Goal: Task Accomplishment & Management: Use online tool/utility

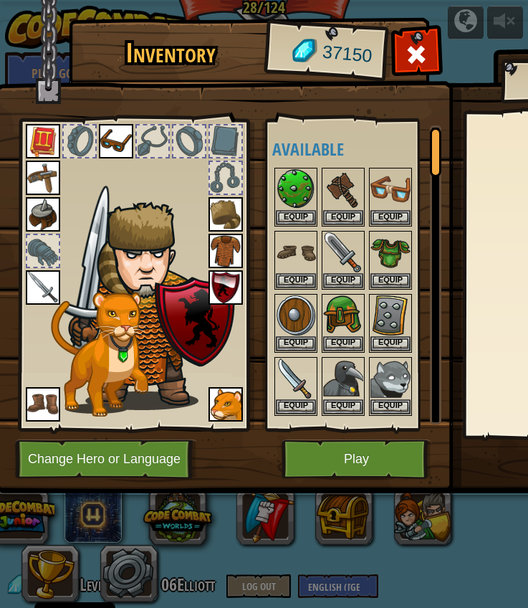
select select "en-[GEOGRAPHIC_DATA]"
click at [337, 462] on button "Play" at bounding box center [357, 458] width 150 height 39
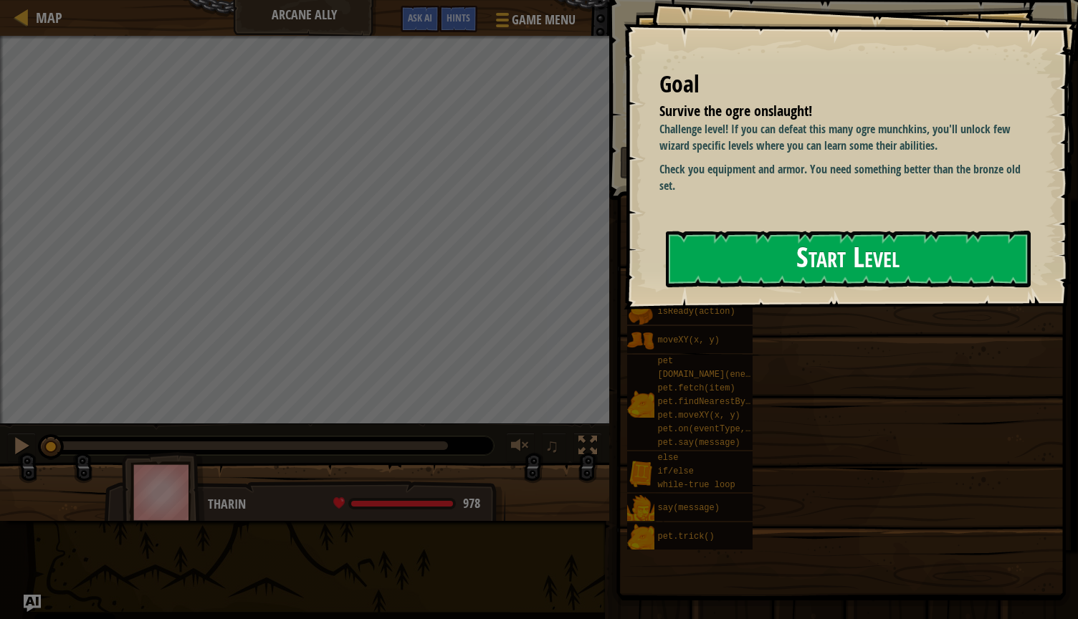
click at [528, 262] on button "Start Level" at bounding box center [848, 259] width 365 height 57
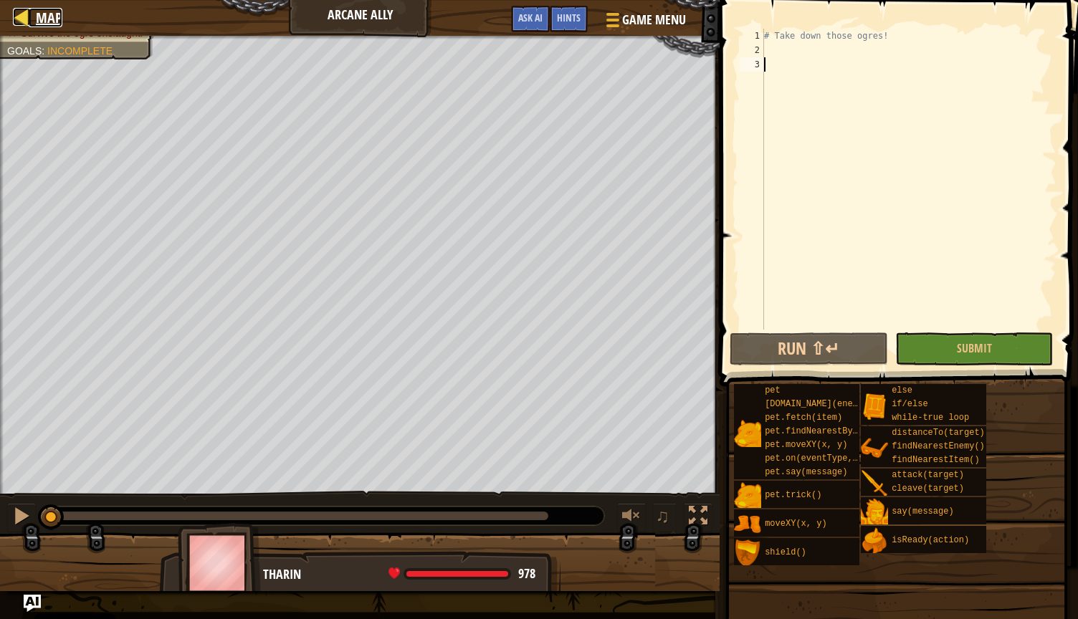
click at [13, 8] on div at bounding box center [22, 17] width 18 height 18
select select "en-[GEOGRAPHIC_DATA]"
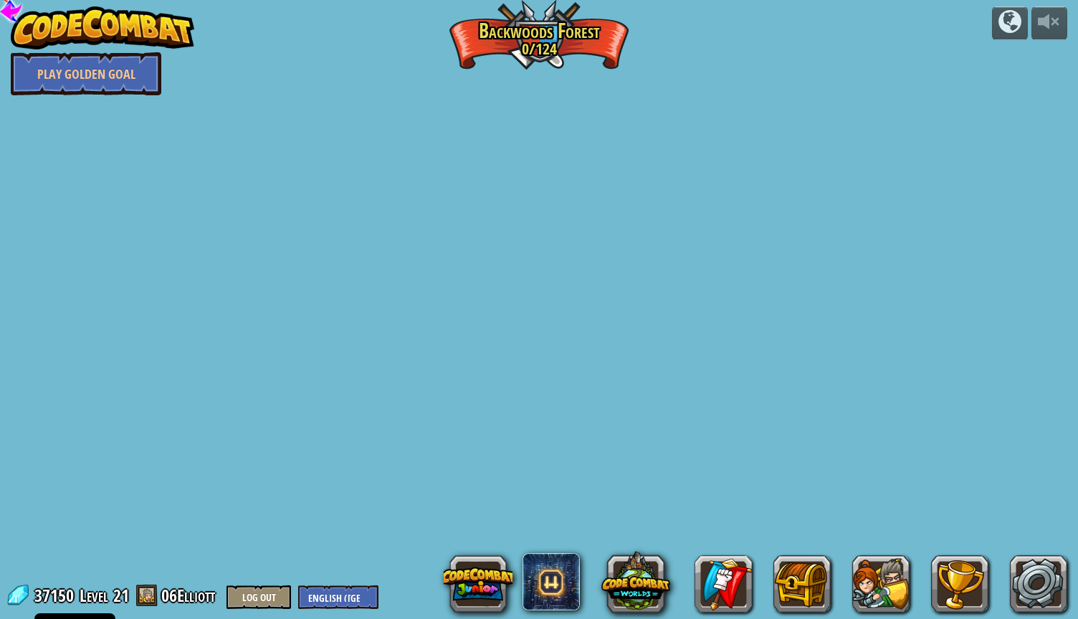
select select "en-[GEOGRAPHIC_DATA]"
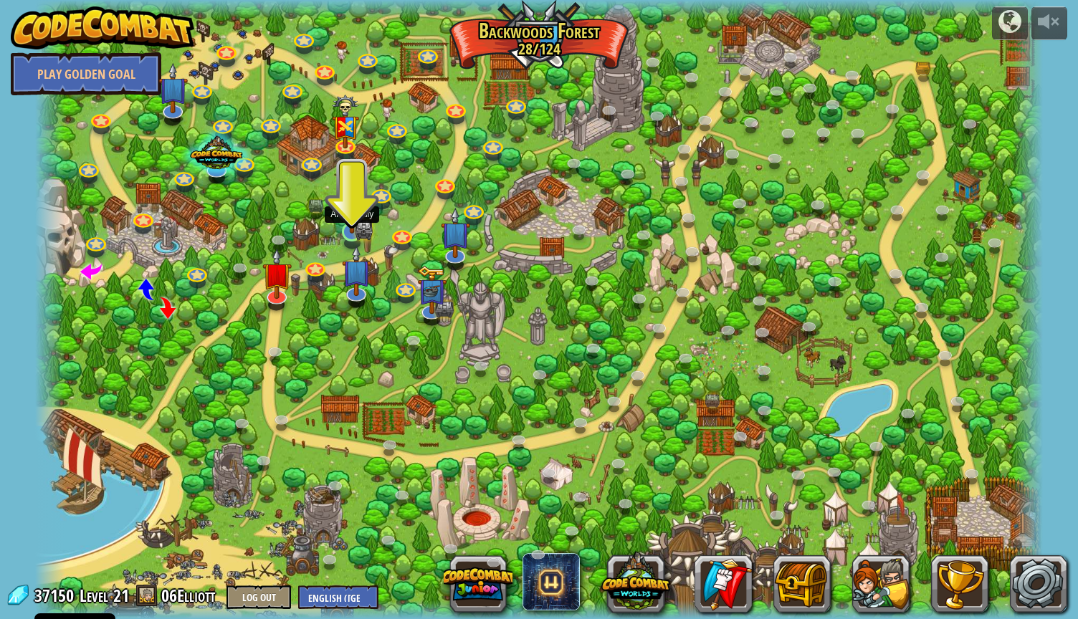
click at [360, 231] on img at bounding box center [351, 204] width 27 height 60
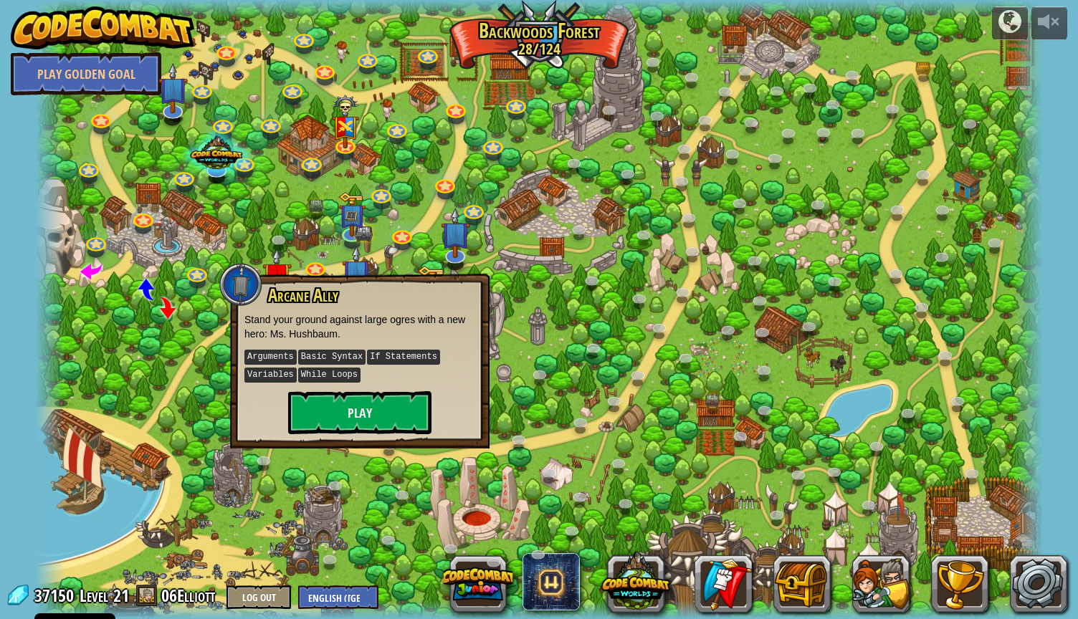
click at [338, 451] on div at bounding box center [539, 309] width 1008 height 619
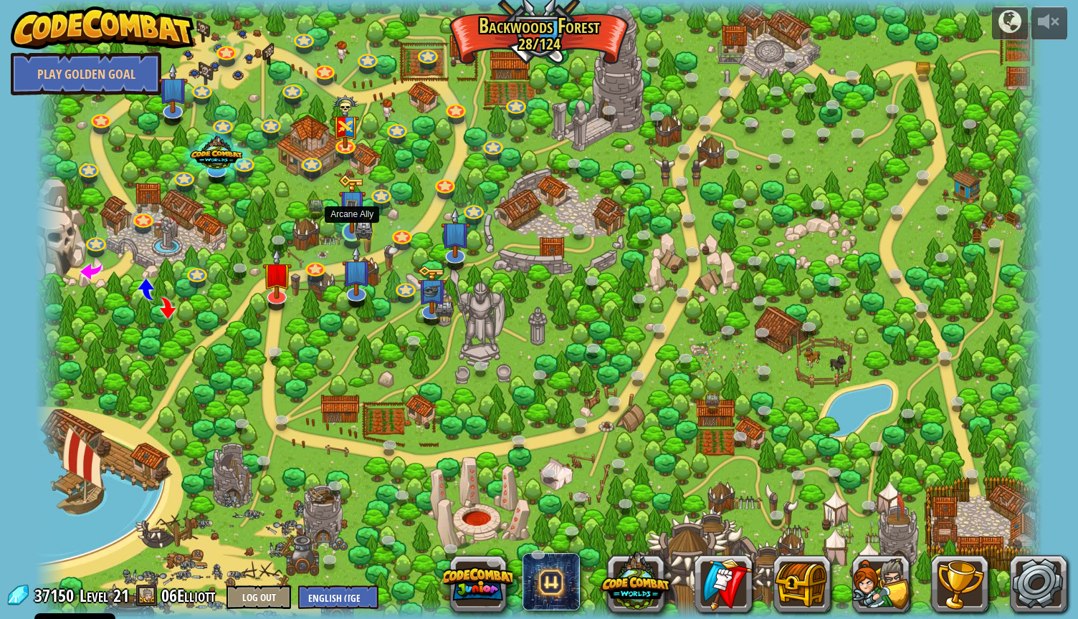
click at [347, 230] on img at bounding box center [351, 204] width 27 height 60
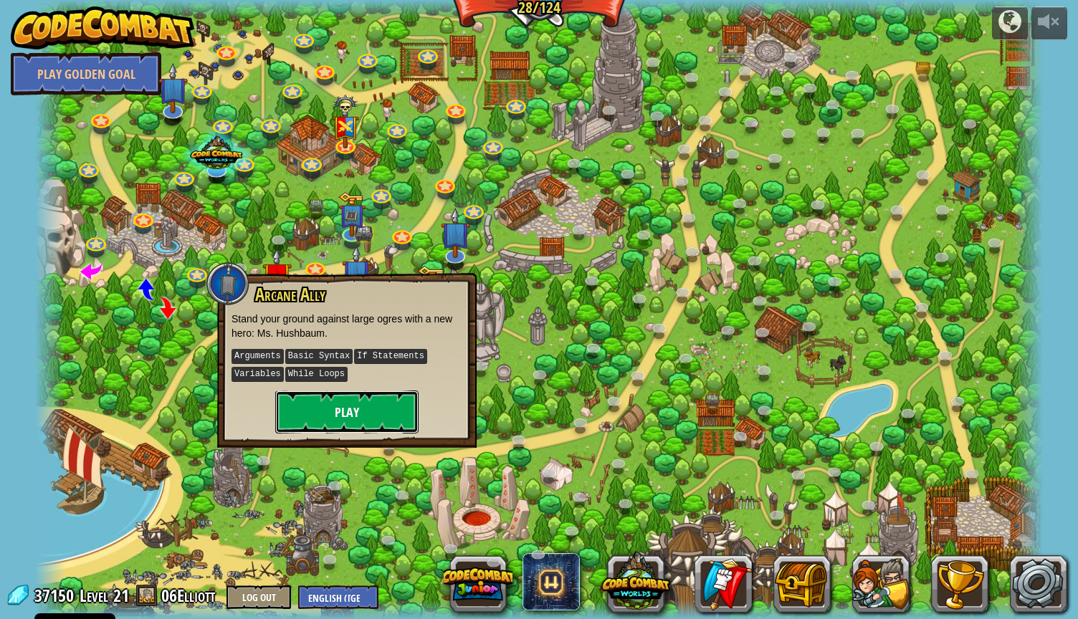
click at [358, 423] on button "Play" at bounding box center [346, 412] width 143 height 43
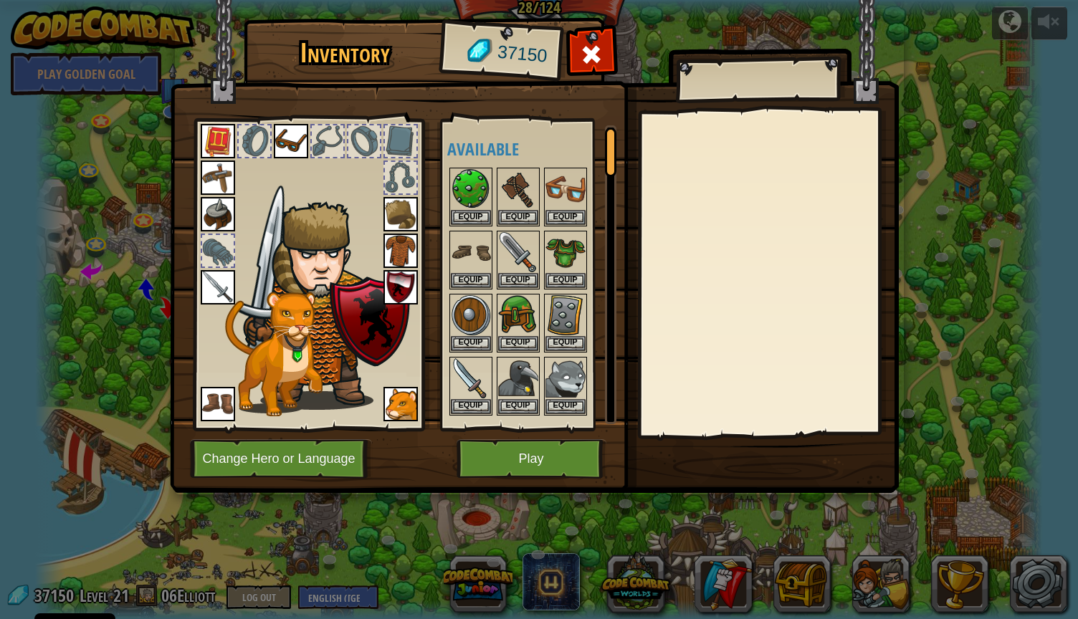
click at [528, 277] on div at bounding box center [768, 274] width 253 height 322
click at [528, 465] on button "Play" at bounding box center [532, 458] width 150 height 39
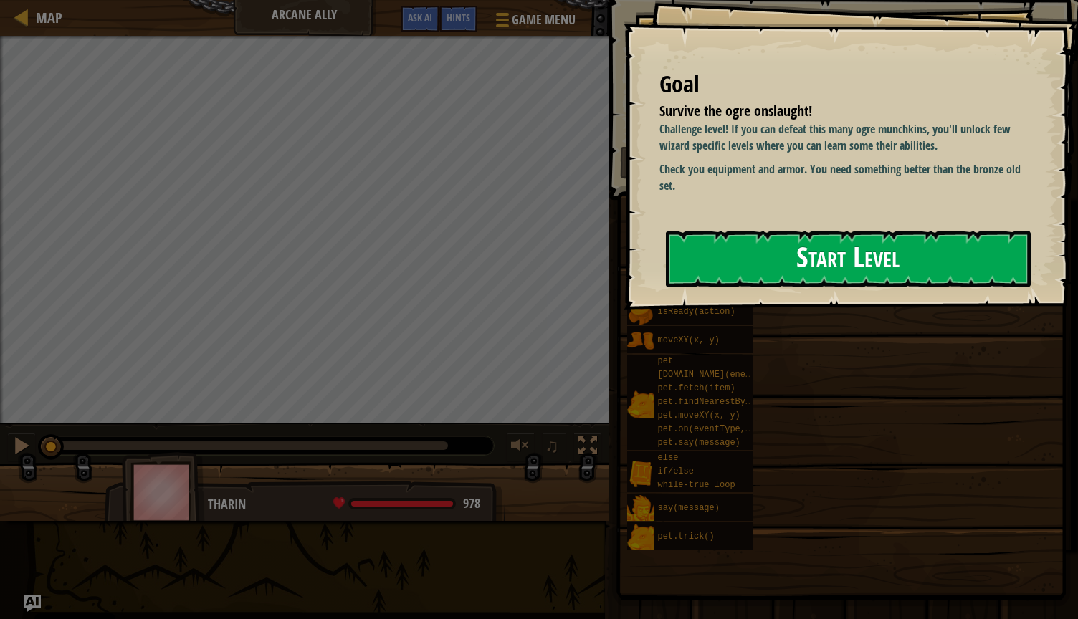
click at [528, 275] on button "Start Level" at bounding box center [848, 259] width 365 height 57
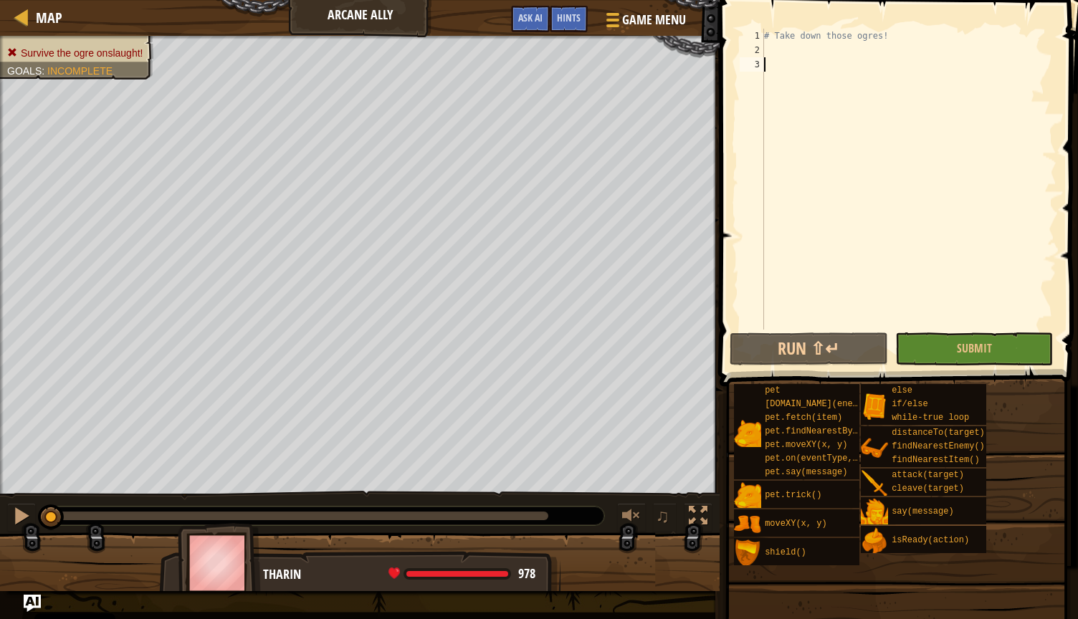
click at [528, 75] on div "# Take down those ogres!" at bounding box center [908, 194] width 295 height 330
click at [48, 54] on span "Survive the ogre onslaught!" at bounding box center [82, 52] width 122 height 11
click at [528, 10] on div "Hints" at bounding box center [569, 19] width 38 height 27
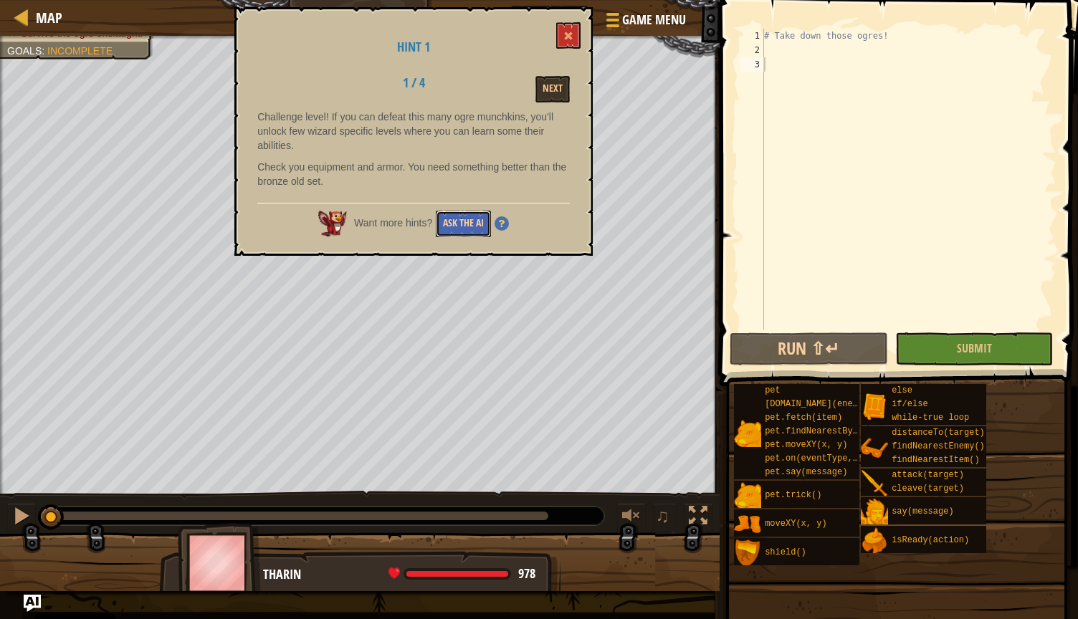
click at [457, 236] on button "Ask the AI" at bounding box center [463, 224] width 55 height 27
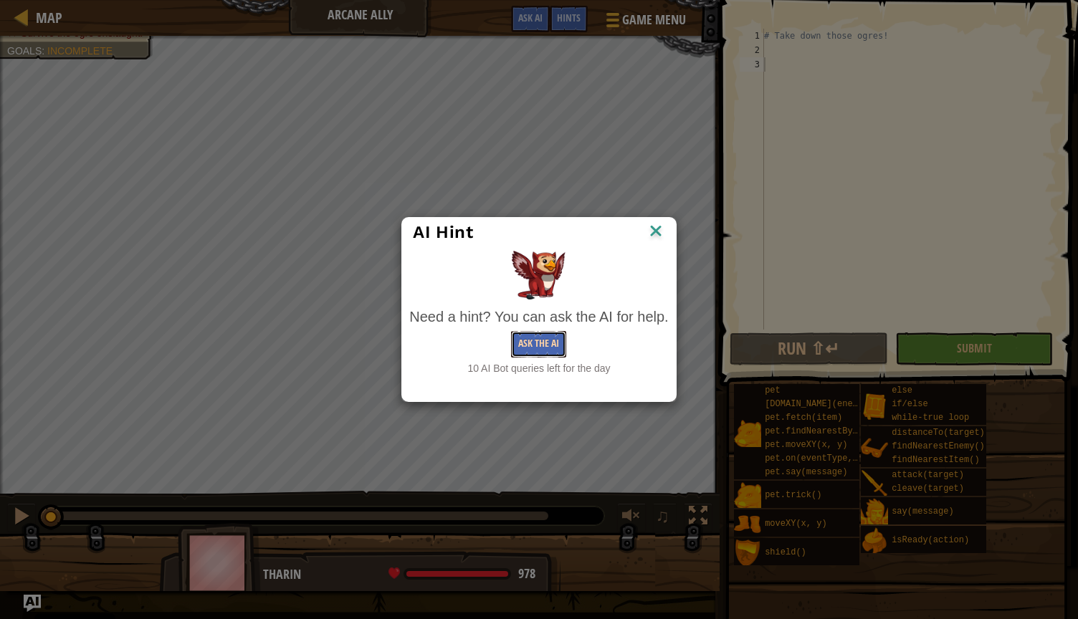
click at [528, 348] on button "Ask the AI" at bounding box center [538, 344] width 55 height 27
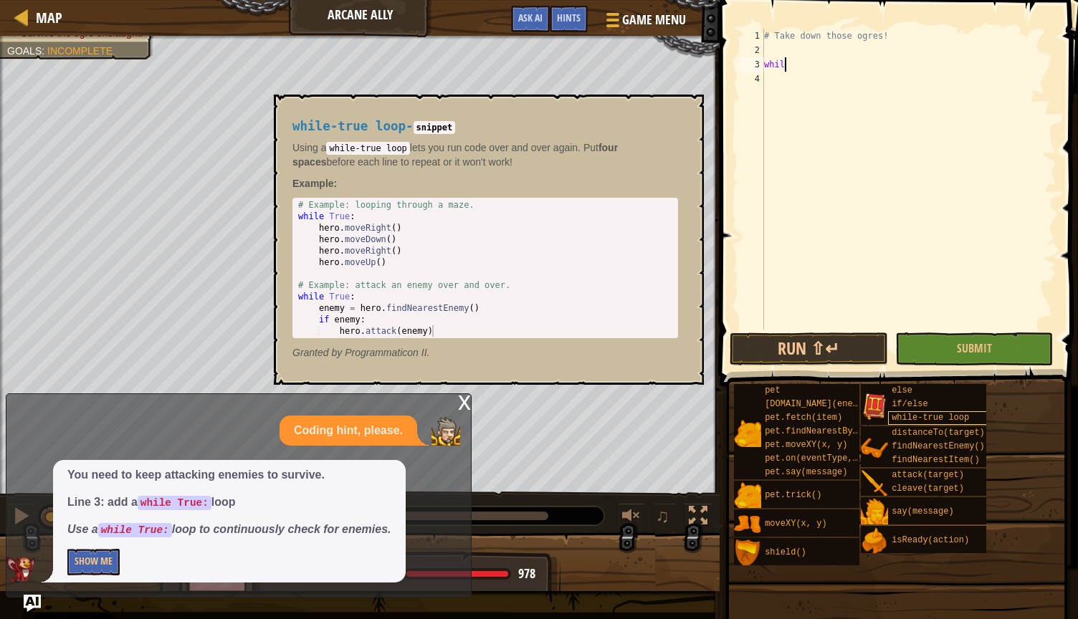
scroll to position [6, 1]
type textarea "while True:"
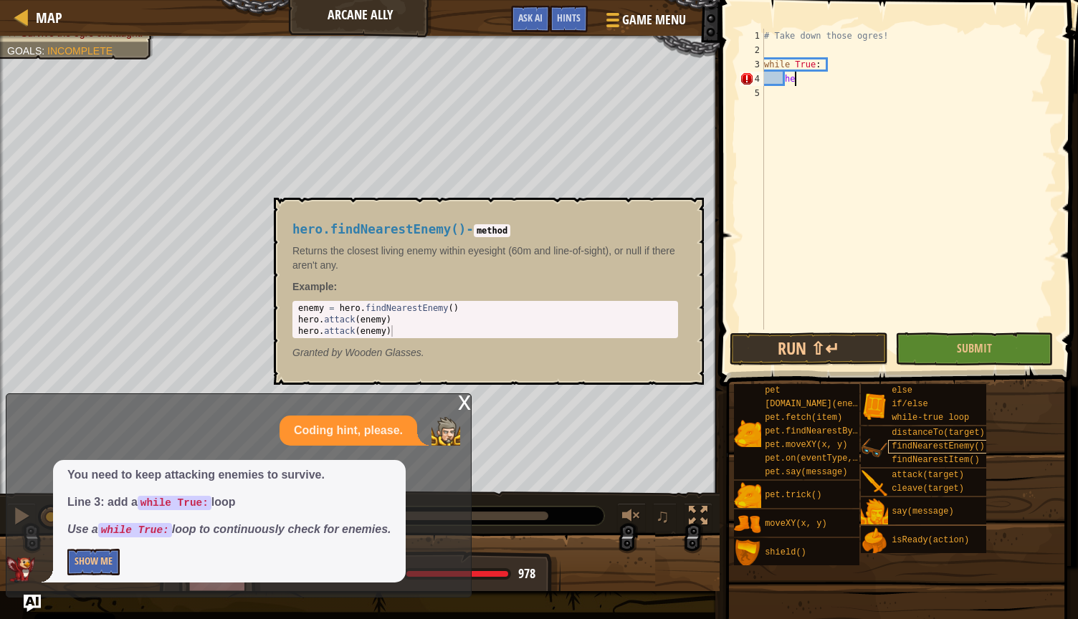
type textarea "h"
type textarea "enemy = hero.findNearestEnemy()"
type textarea "g"
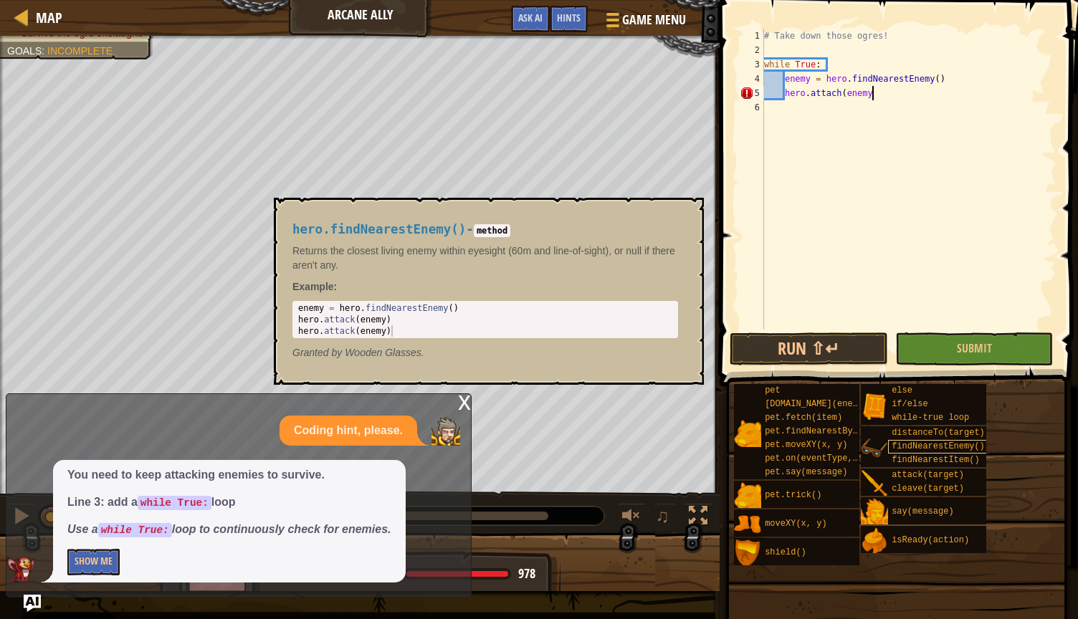
scroll to position [6, 9]
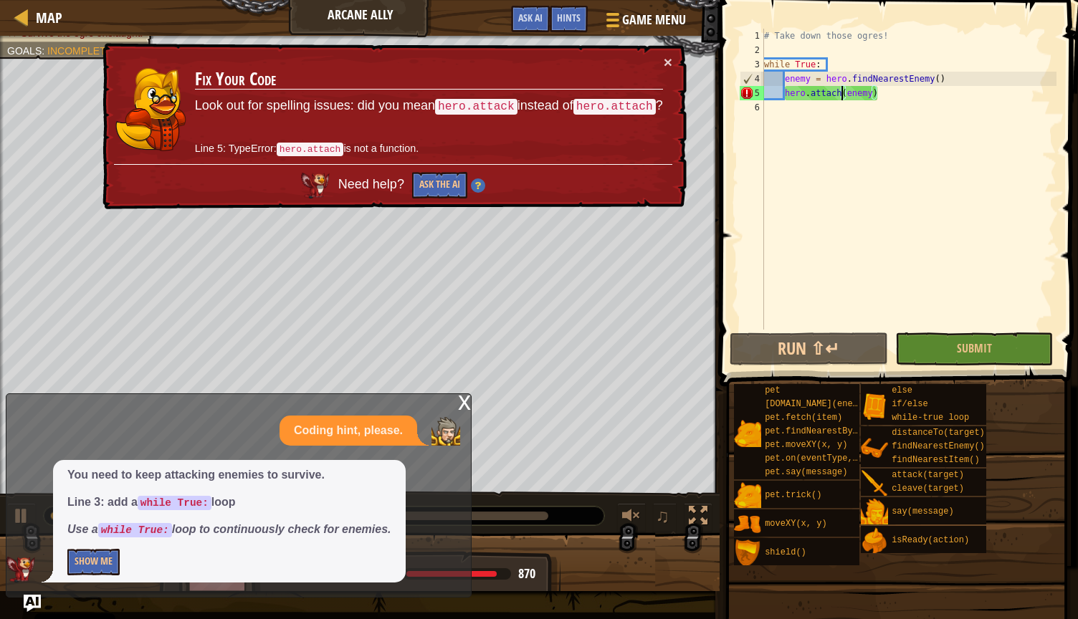
click at [528, 95] on div "# Take down those ogres! while True : enemy = hero . findNearestEnemy ( ) hero …" at bounding box center [908, 194] width 295 height 330
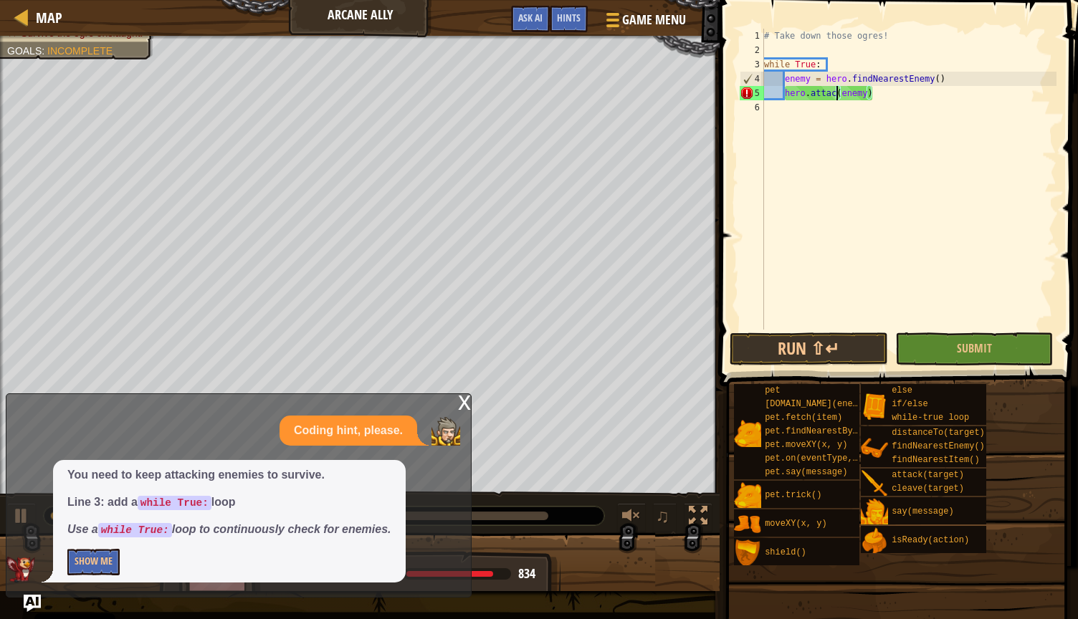
scroll to position [6, 6]
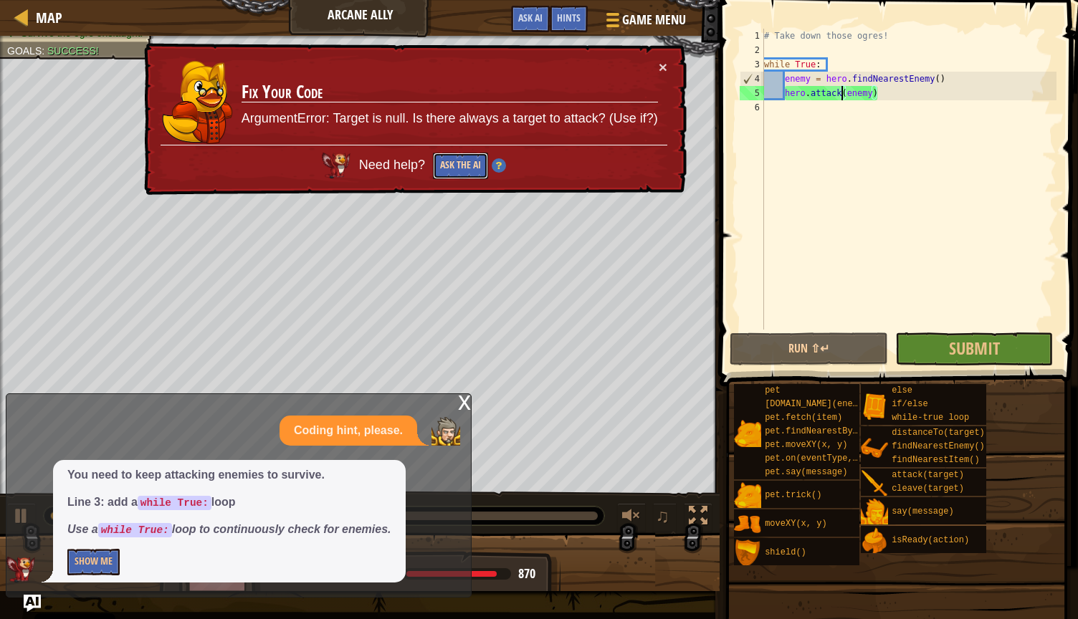
click at [464, 166] on button "Ask the AI" at bounding box center [460, 166] width 55 height 27
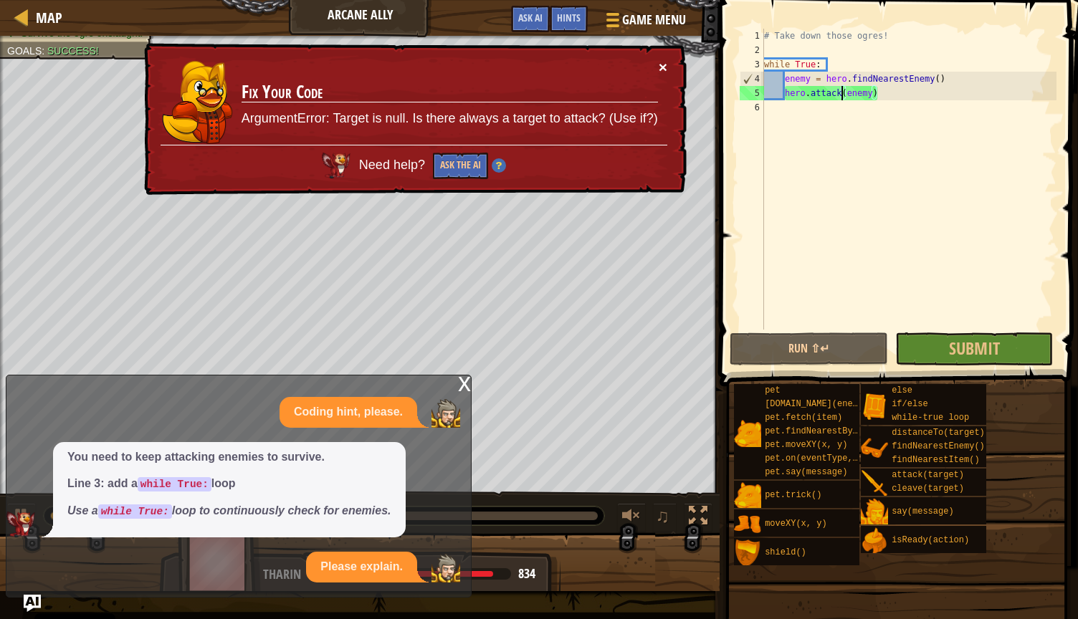
click at [528, 62] on button "×" at bounding box center [663, 67] width 9 height 15
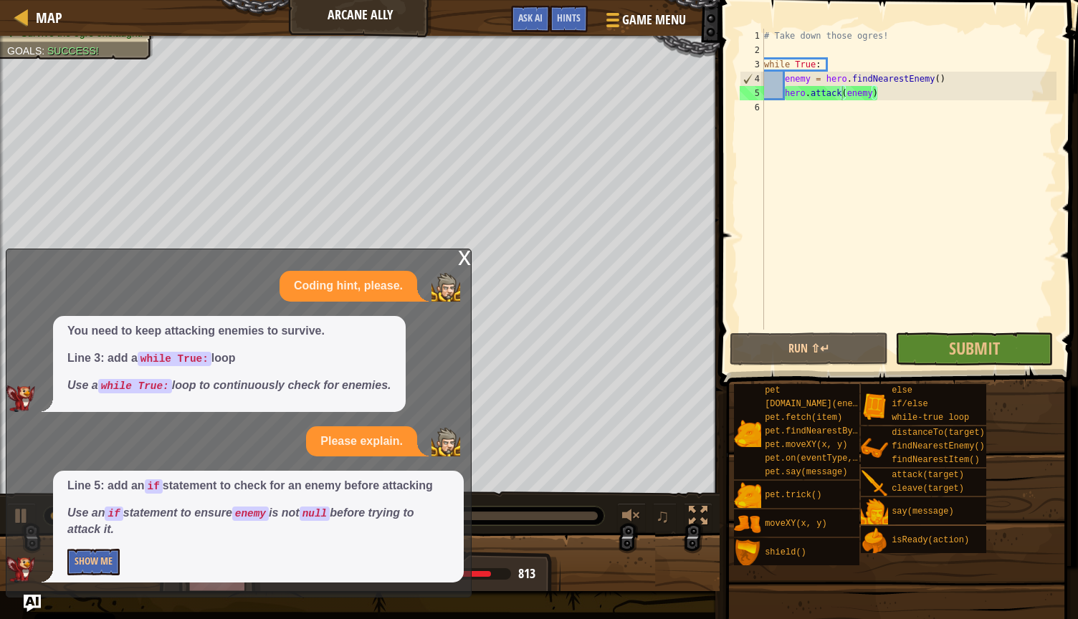
click at [465, 264] on div "x" at bounding box center [464, 256] width 13 height 14
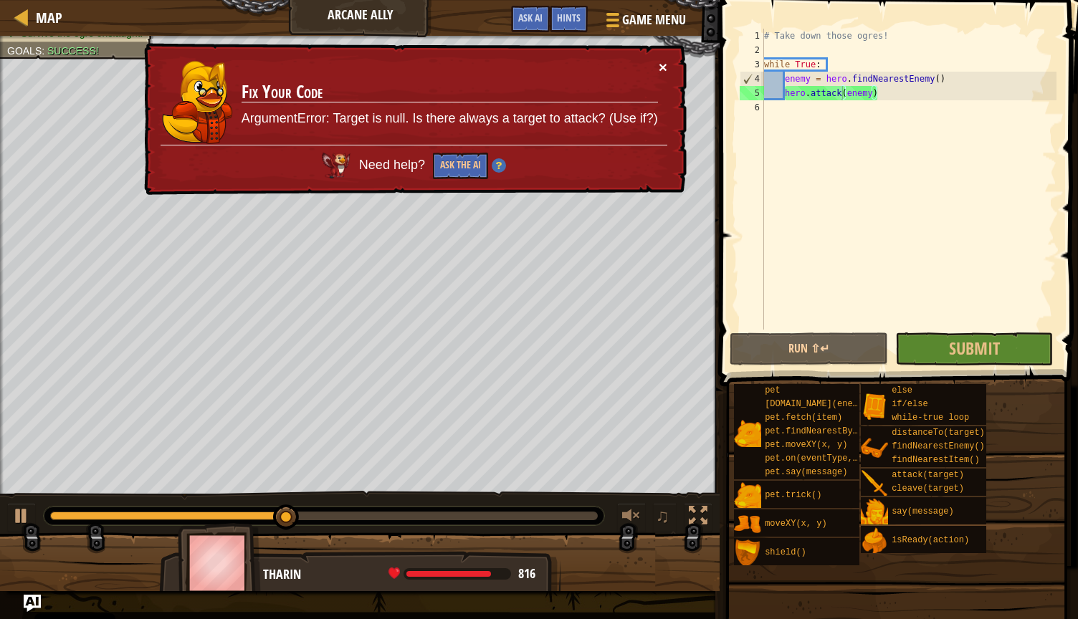
click at [528, 65] on button "×" at bounding box center [663, 67] width 9 height 15
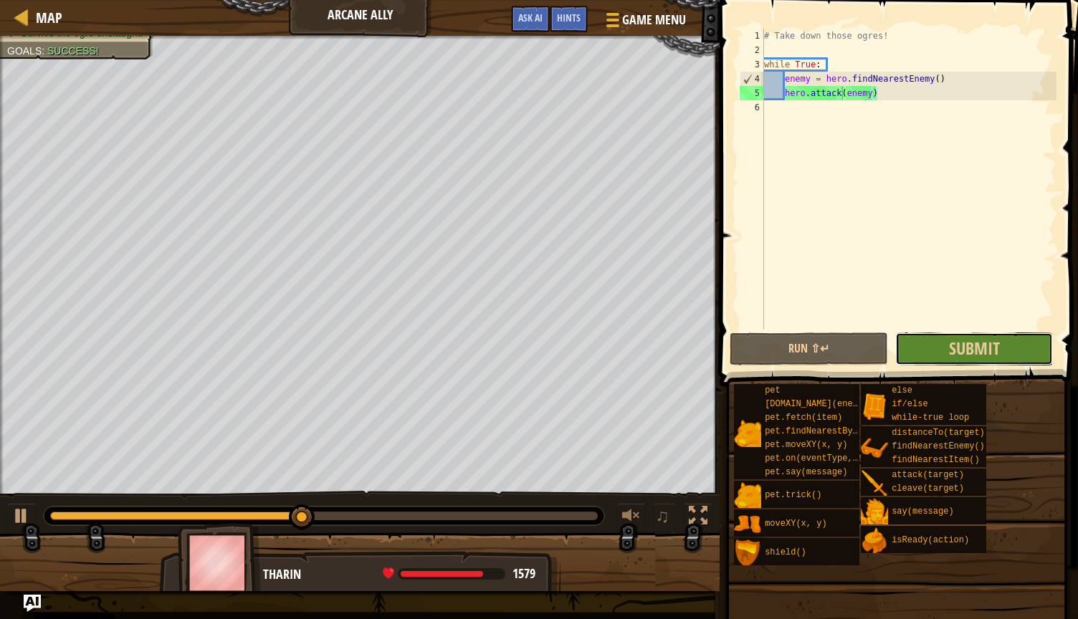
click at [528, 362] on button "Submit" at bounding box center [974, 349] width 158 height 33
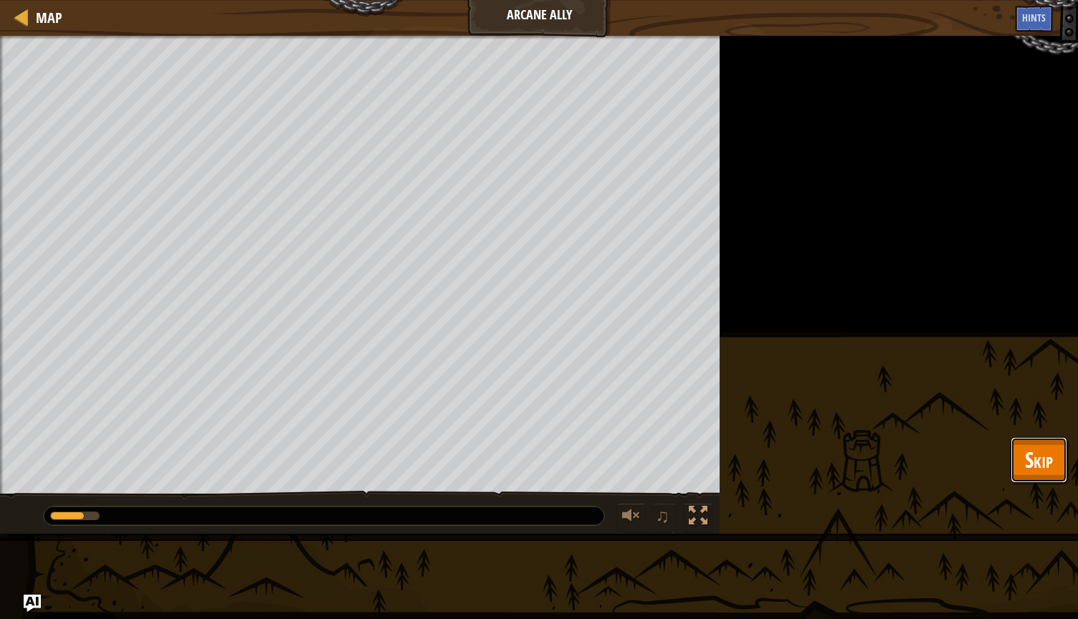
click at [528, 457] on span "Skip" at bounding box center [1039, 459] width 28 height 29
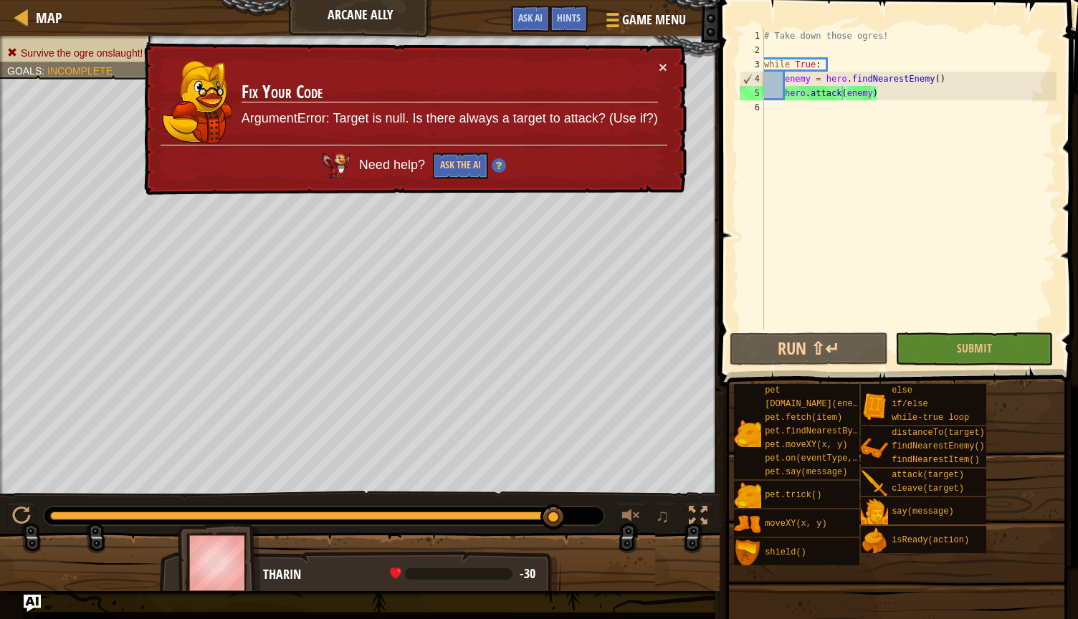
click at [528, 65] on div "× Fix Your Code ArgumentError: Target is null. Is there always a target to atta…" at bounding box center [414, 119] width 546 height 153
click at [449, 167] on button "Ask the AI" at bounding box center [460, 166] width 55 height 27
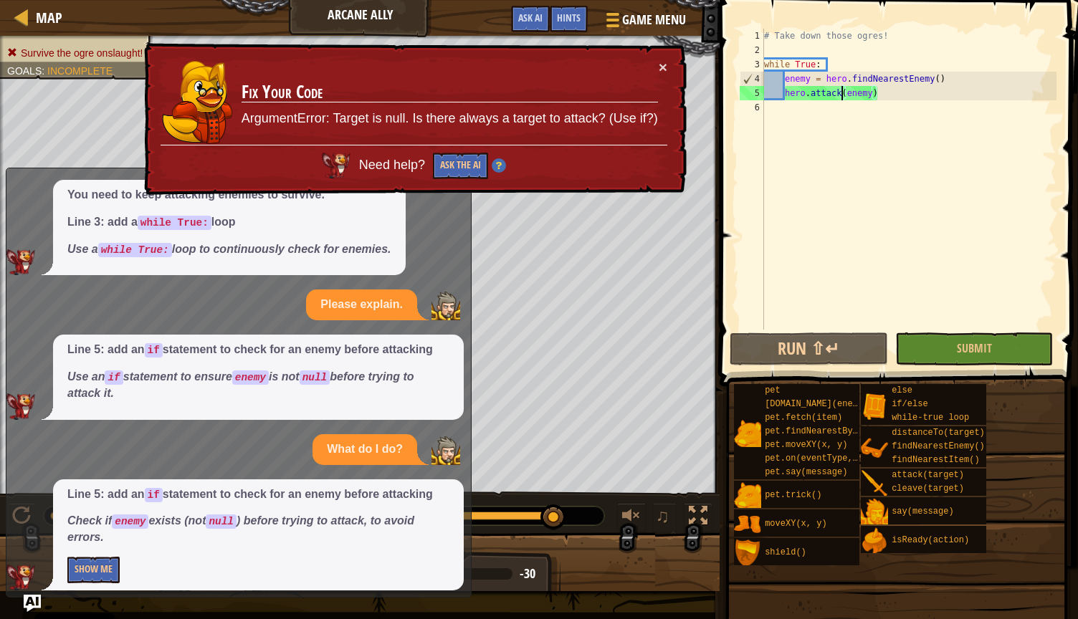
scroll to position [63, 0]
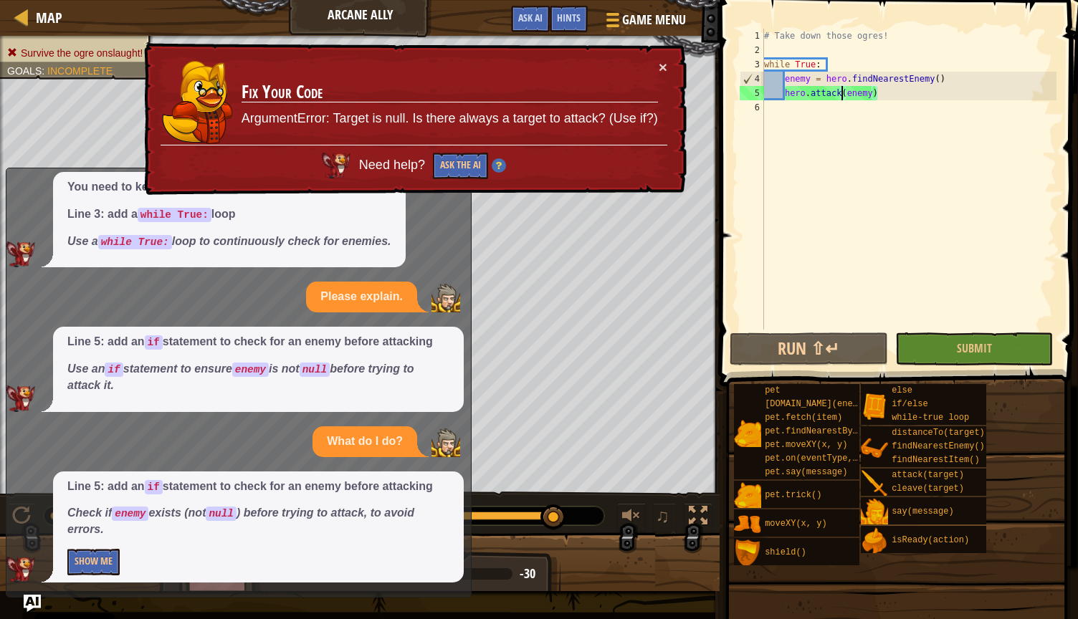
click at [528, 80] on div "# Take down those ogres! while True : enemy = hero . findNearestEnemy ( ) hero …" at bounding box center [908, 194] width 295 height 330
type textarea "enemy = hero.findNearestEnemy()"
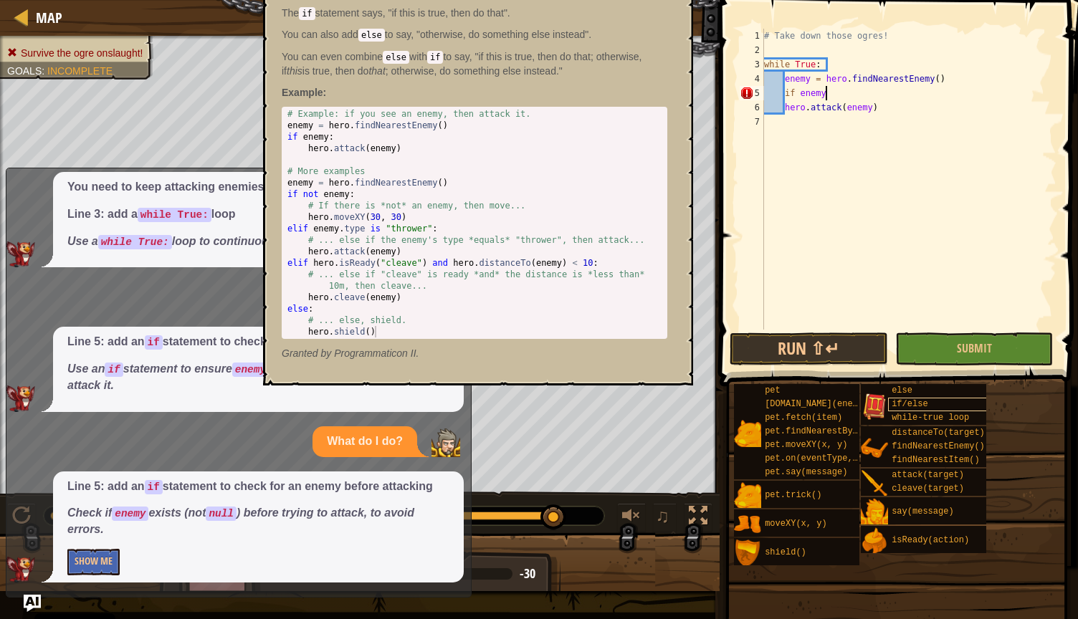
scroll to position [6, 4]
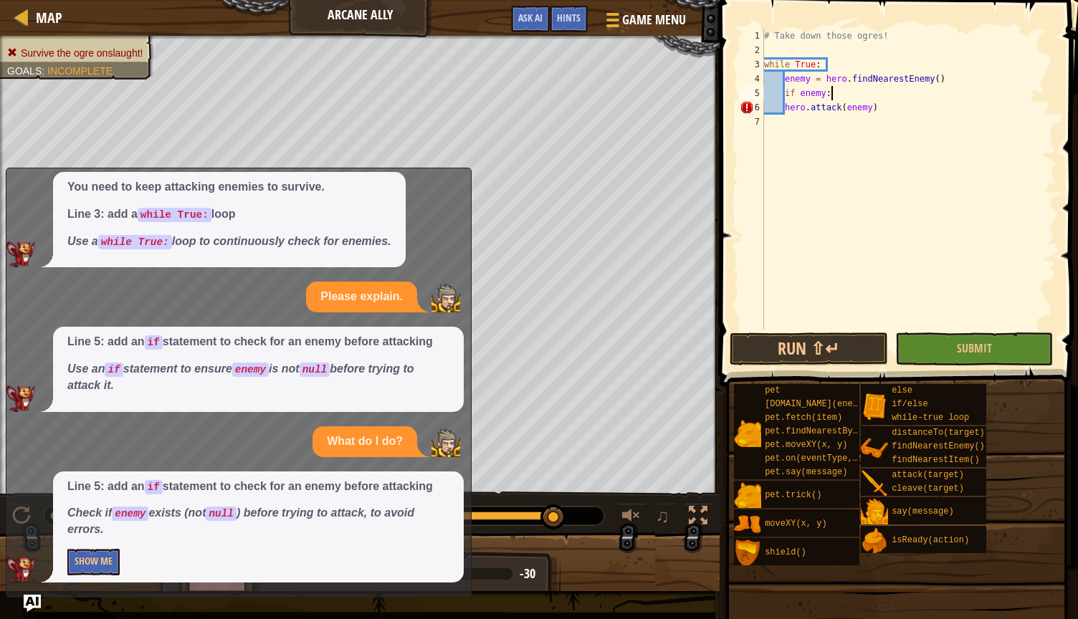
click at [528, 110] on div "# Take down those ogres! while True : enemy = hero . findNearestEnemy ( ) if en…" at bounding box center [908, 194] width 295 height 330
type textarea "hero.attack(enemy)"
click at [528, 107] on div "# Take down those ogres! while True : enemy = hero . findNearestEnemy ( ) if en…" at bounding box center [908, 194] width 295 height 330
type textarea "s"
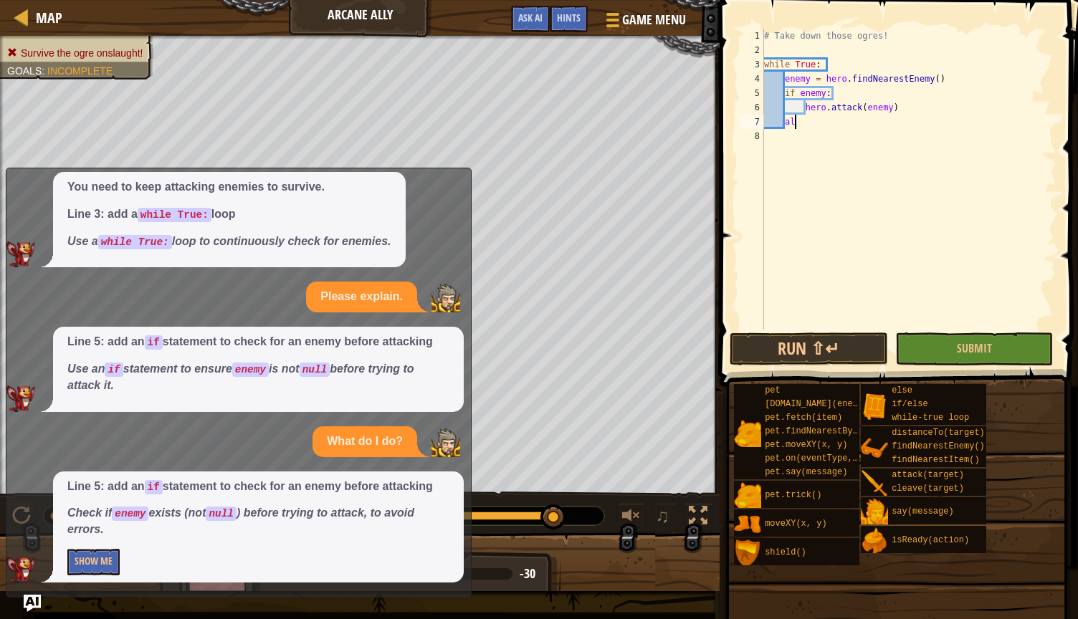
type textarea "a"
type textarea "else:"
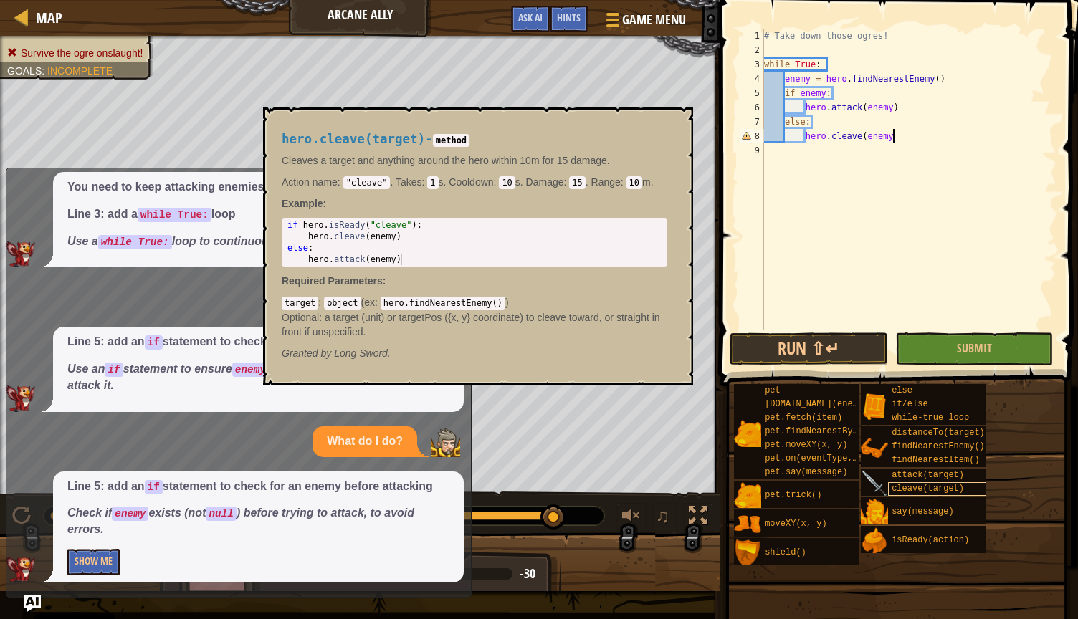
scroll to position [6, 10]
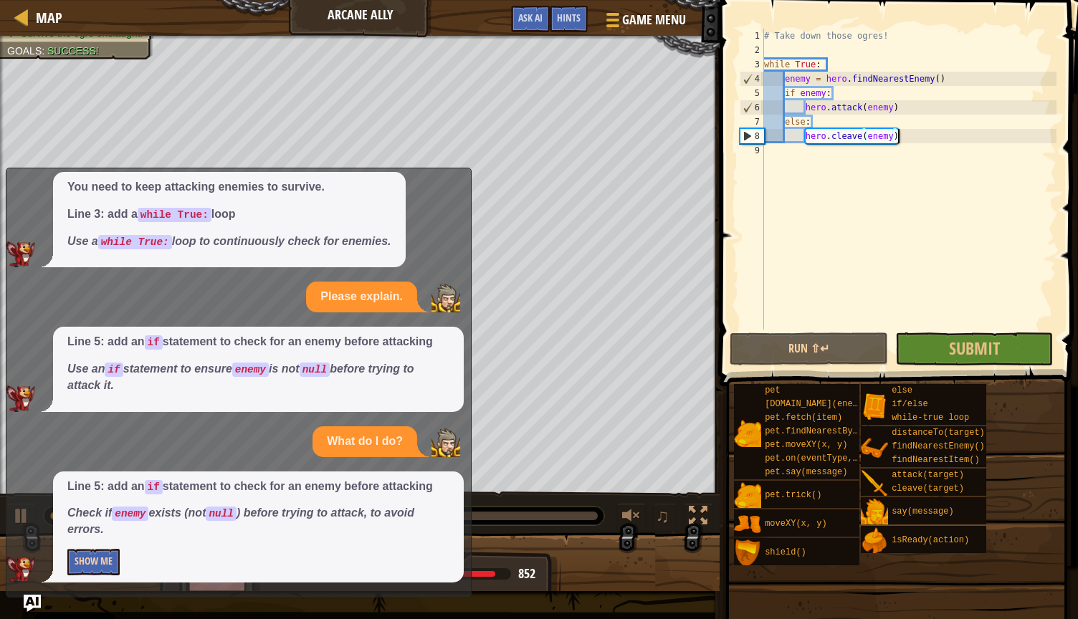
type textarea "hero.cleave(enemy)"
click at [103, 556] on button "Show Me" at bounding box center [93, 562] width 52 height 27
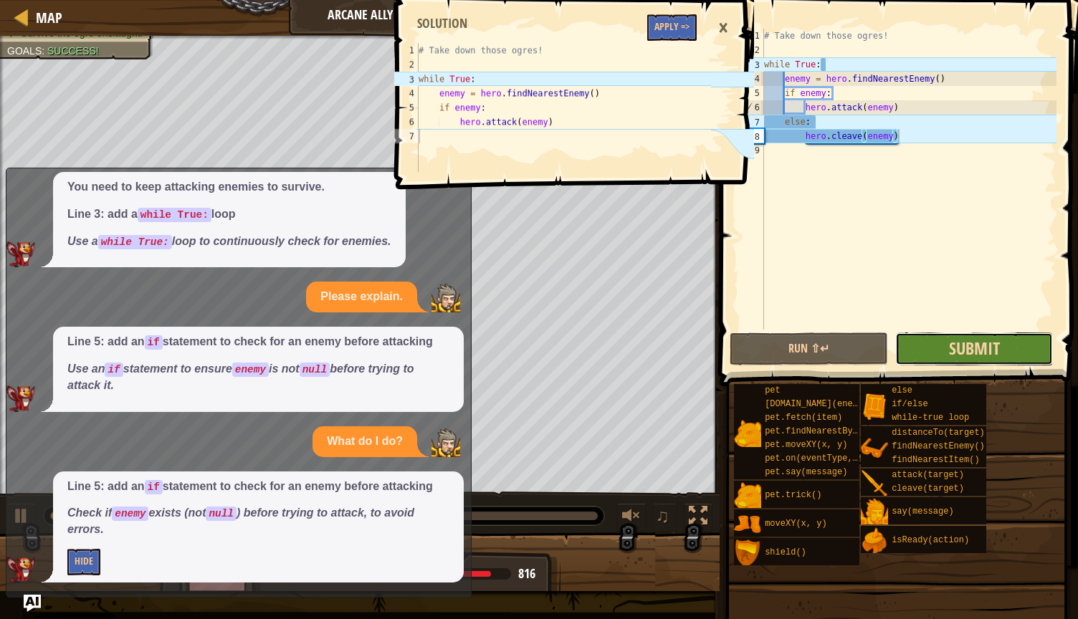
click at [528, 345] on span "Submit" at bounding box center [974, 348] width 51 height 23
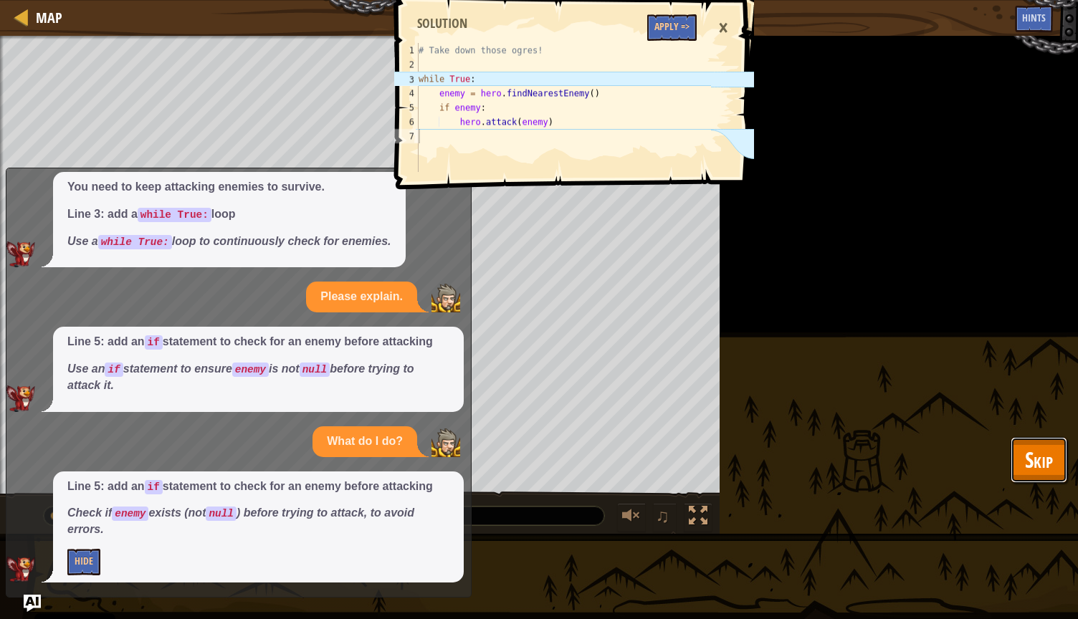
click at [528, 450] on button "Skip" at bounding box center [1039, 460] width 57 height 46
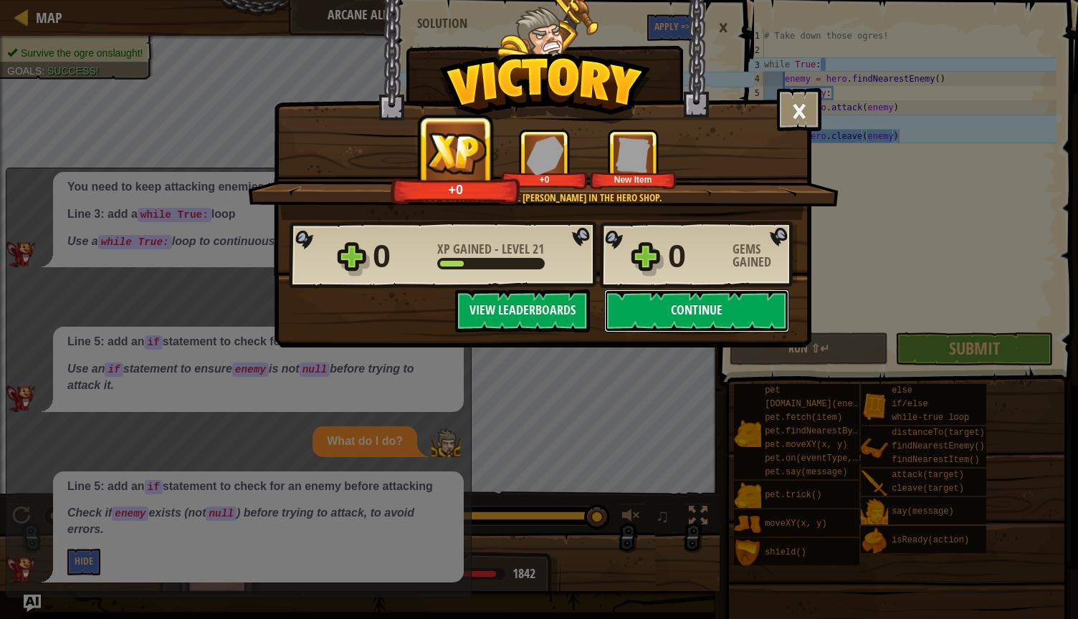
click at [528, 312] on button "Continue" at bounding box center [696, 311] width 185 height 43
select select "en-[GEOGRAPHIC_DATA]"
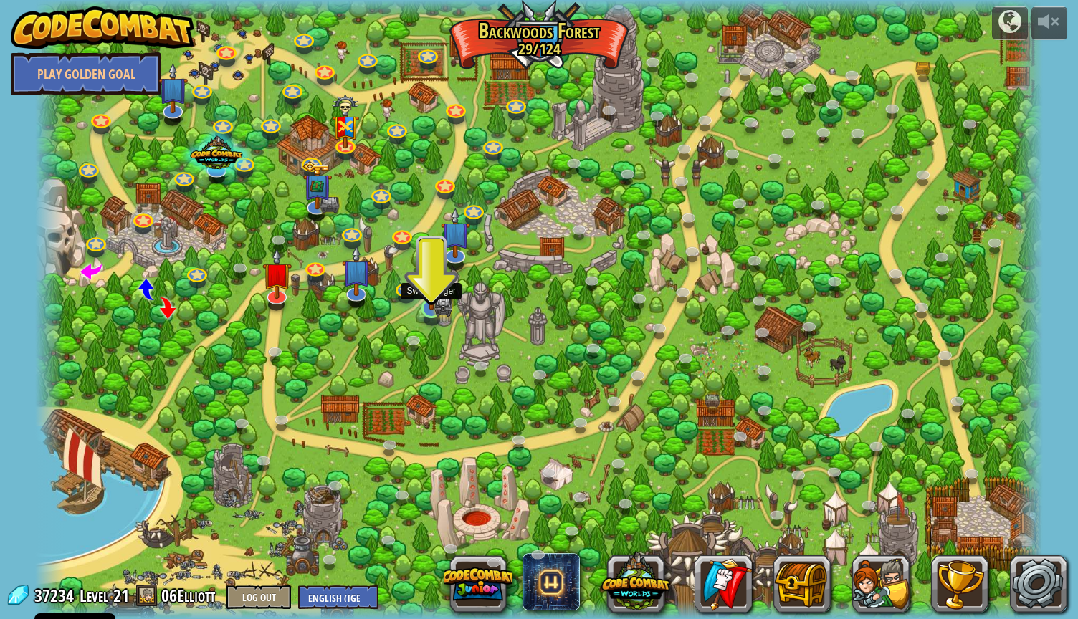
click at [427, 309] on img at bounding box center [431, 281] width 27 height 60
